Goal: Navigation & Orientation: Find specific page/section

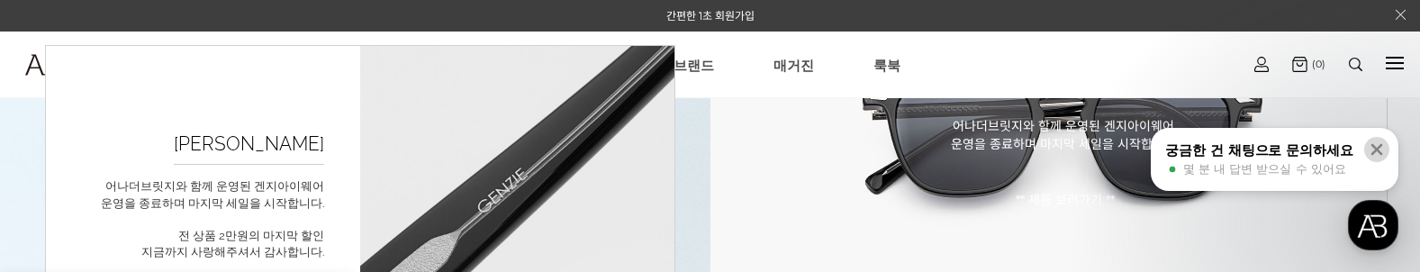
click at [1380, 140] on button at bounding box center [1377, 149] width 25 height 25
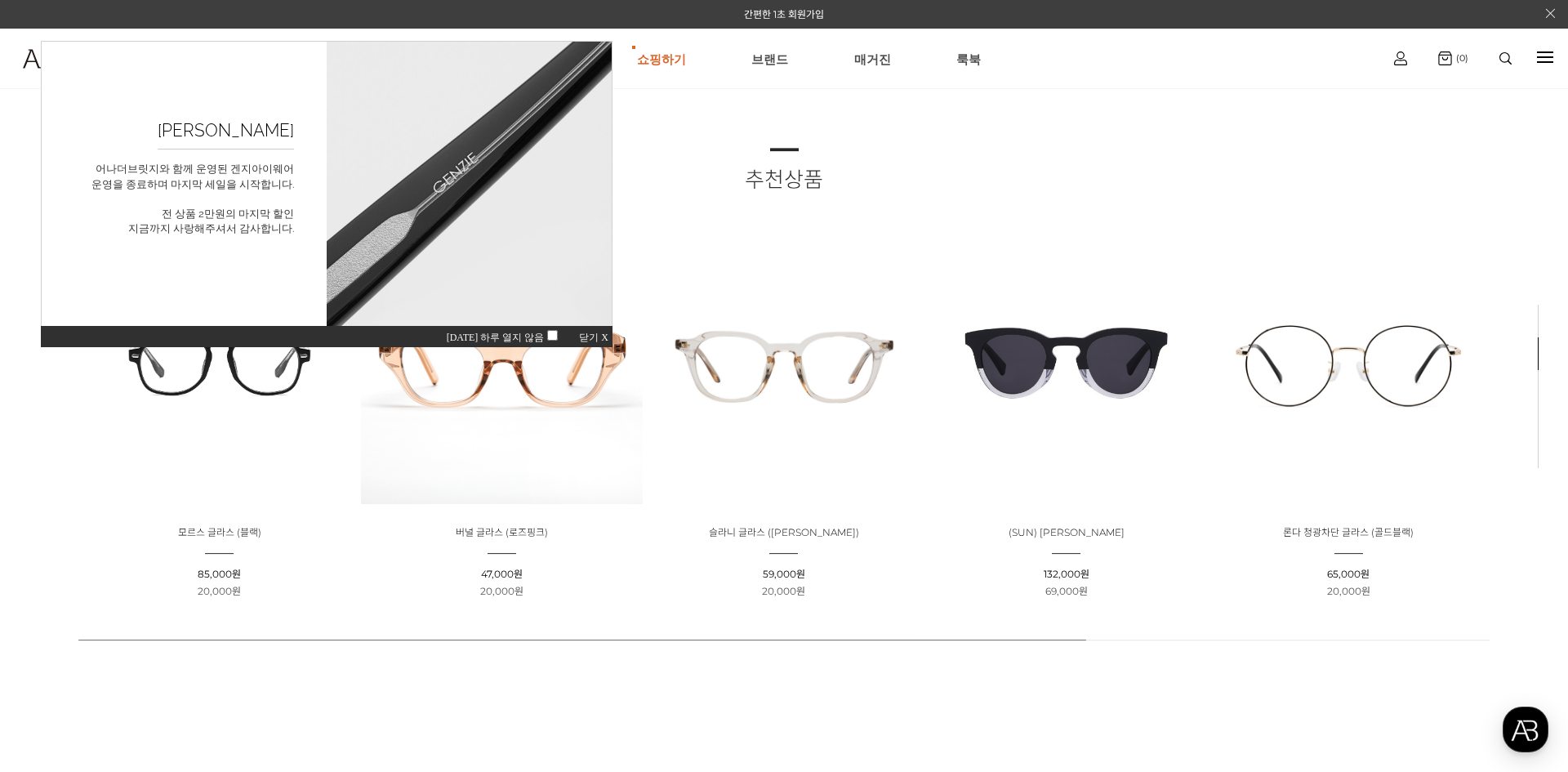
drag, startPoint x: 597, startPoint y: 332, endPoint x: 1087, endPoint y: 181, distance: 512.7
click at [597, 246] on div "오늘 하루 열지 않음 닫기 X" at bounding box center [326, 336] width 571 height 22
click at [589, 246] on span "닫기 X" at bounding box center [594, 337] width 29 height 12
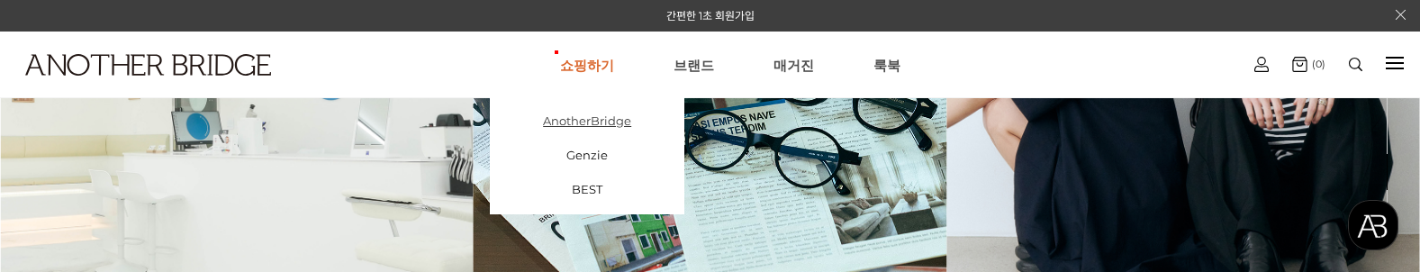
click at [603, 132] on link "AnotherBridge" at bounding box center [587, 121] width 195 height 34
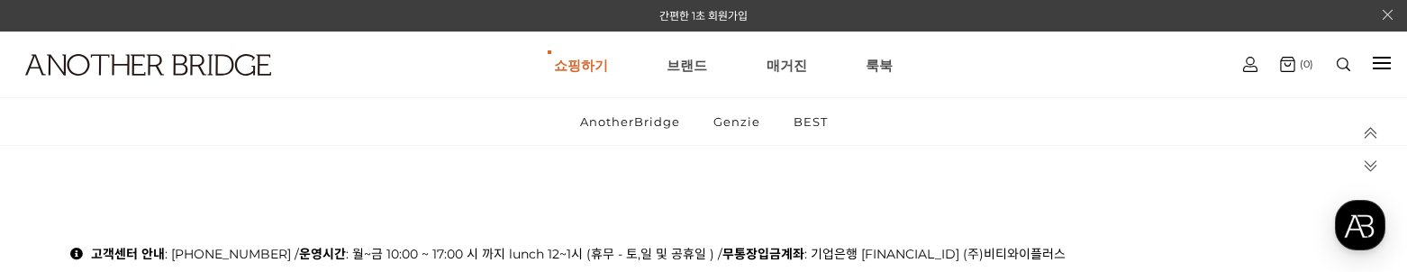
scroll to position [4406, 0]
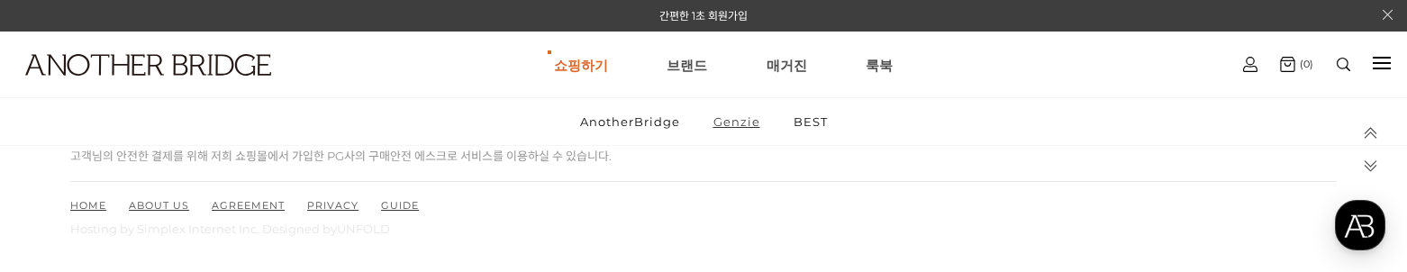
click at [725, 116] on link "Genzie" at bounding box center [736, 121] width 77 height 47
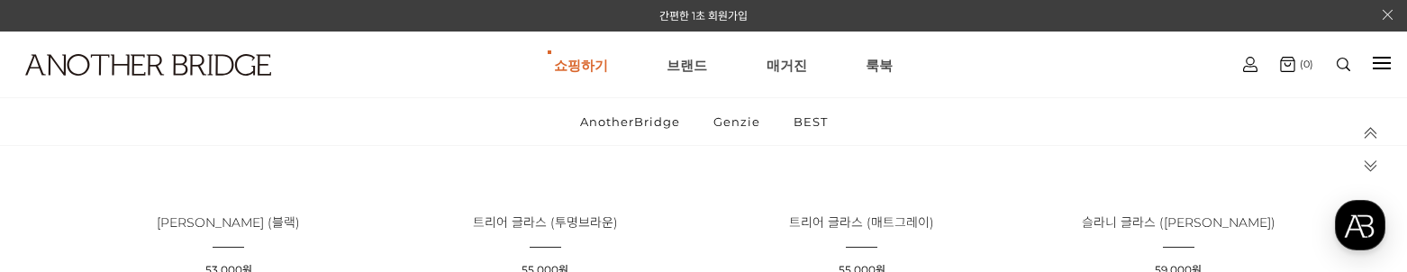
scroll to position [4684, 0]
